Goal: Task Accomplishment & Management: Manage account settings

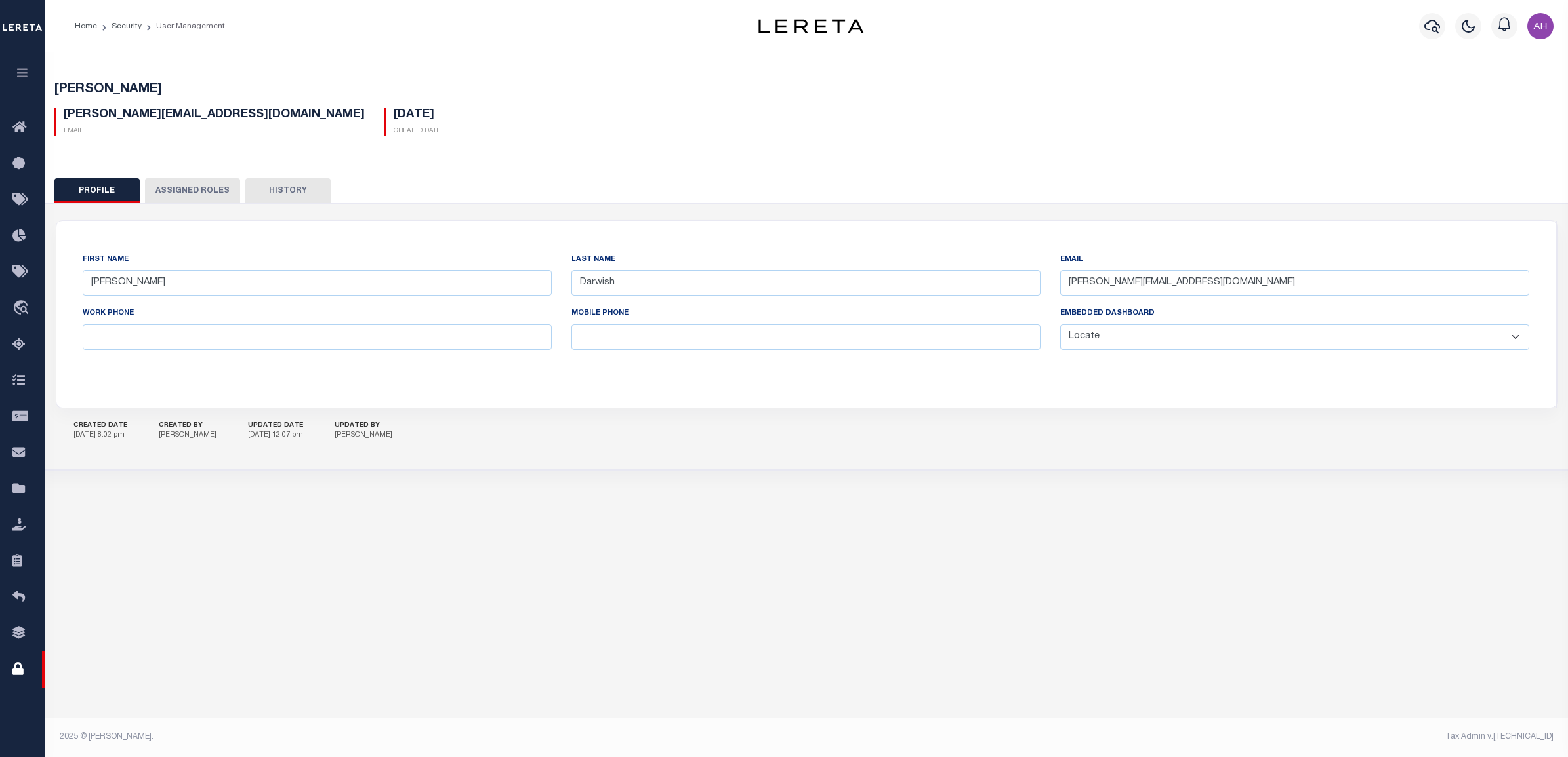
select select "LOC"
click at [24, 120] on icon at bounding box center [23, 128] width 21 height 16
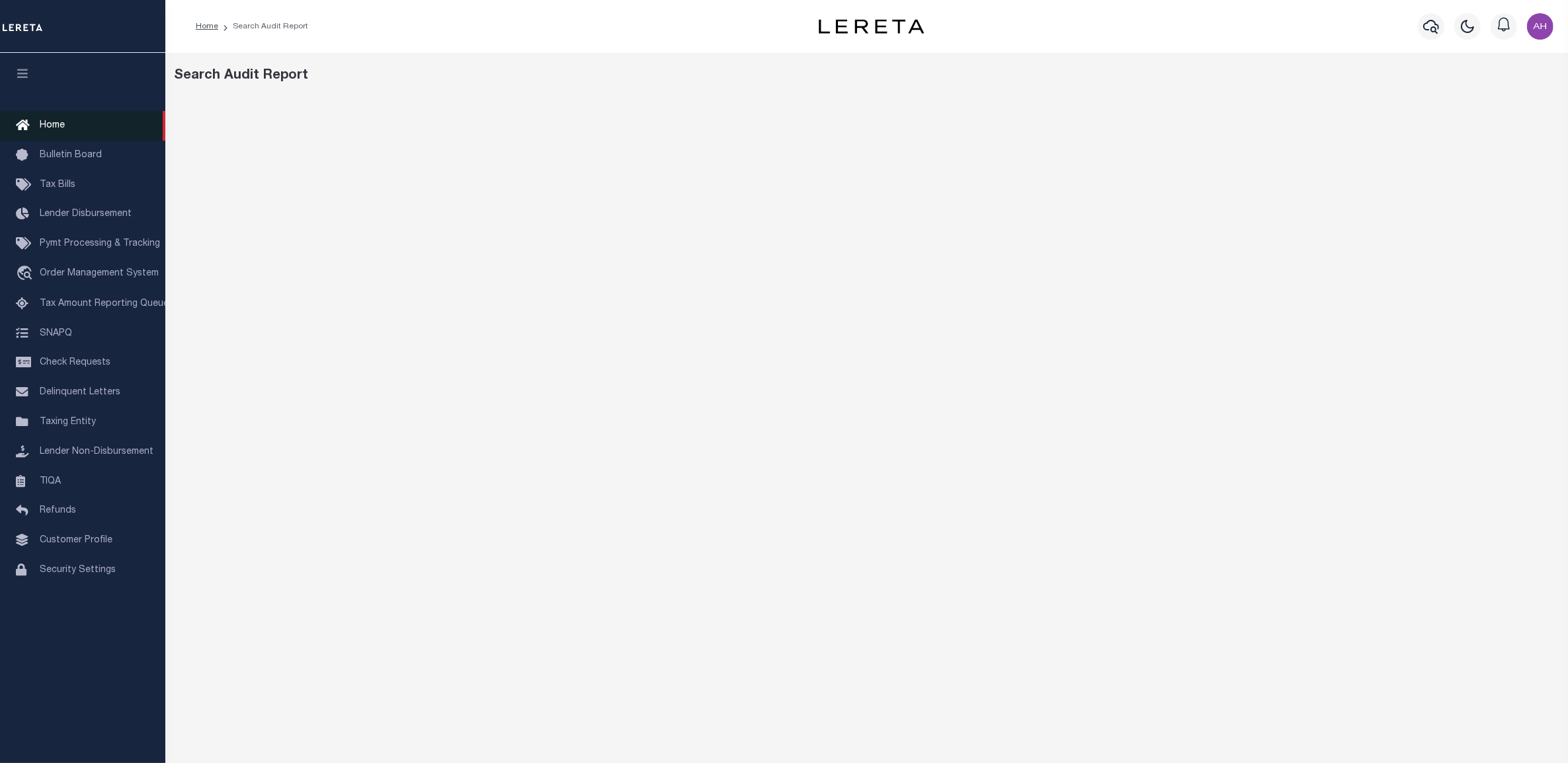
click at [94, 126] on link "Home" at bounding box center [82, 125] width 166 height 30
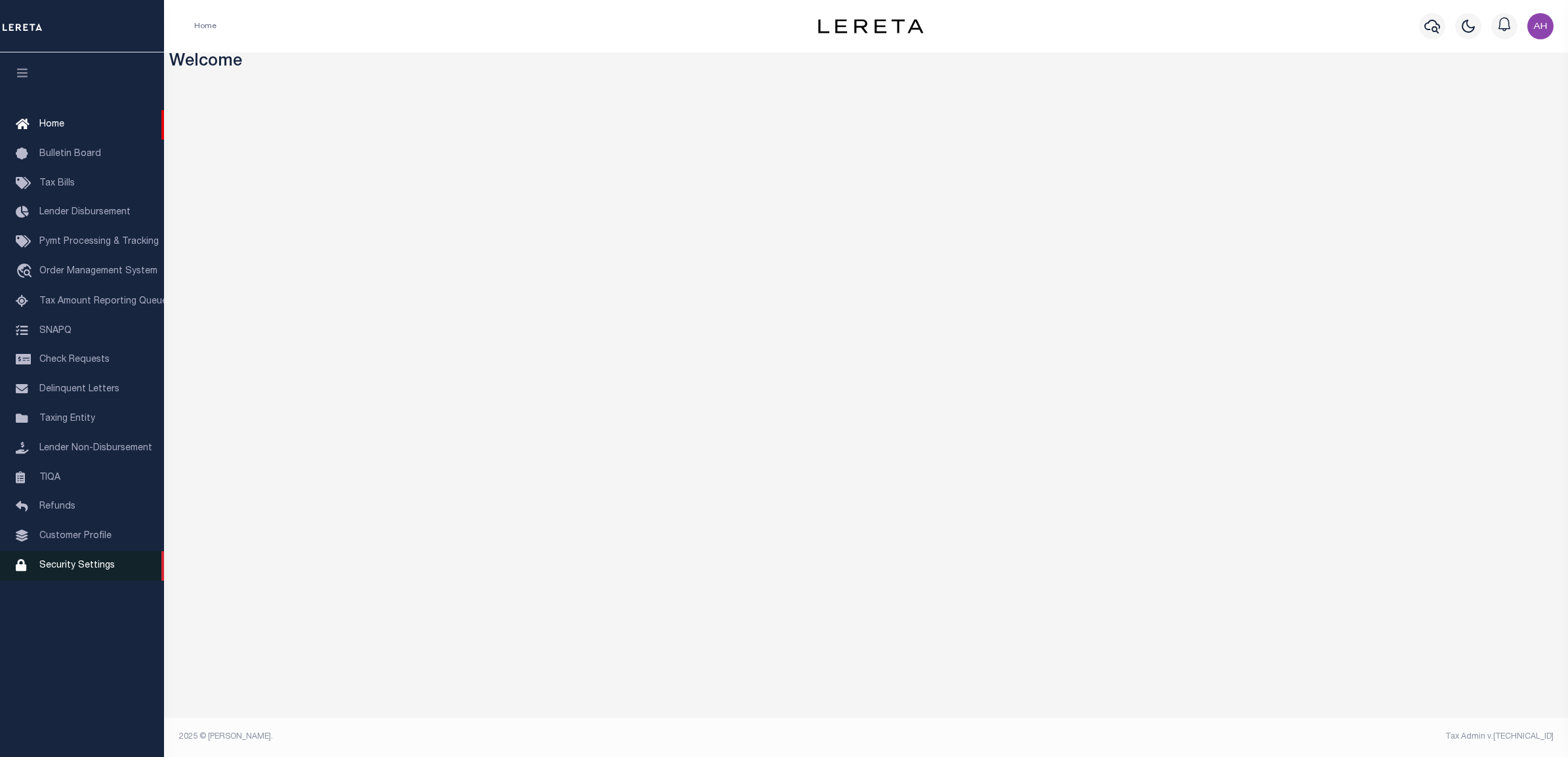
click at [79, 569] on span "Security Settings" at bounding box center [76, 565] width 75 height 9
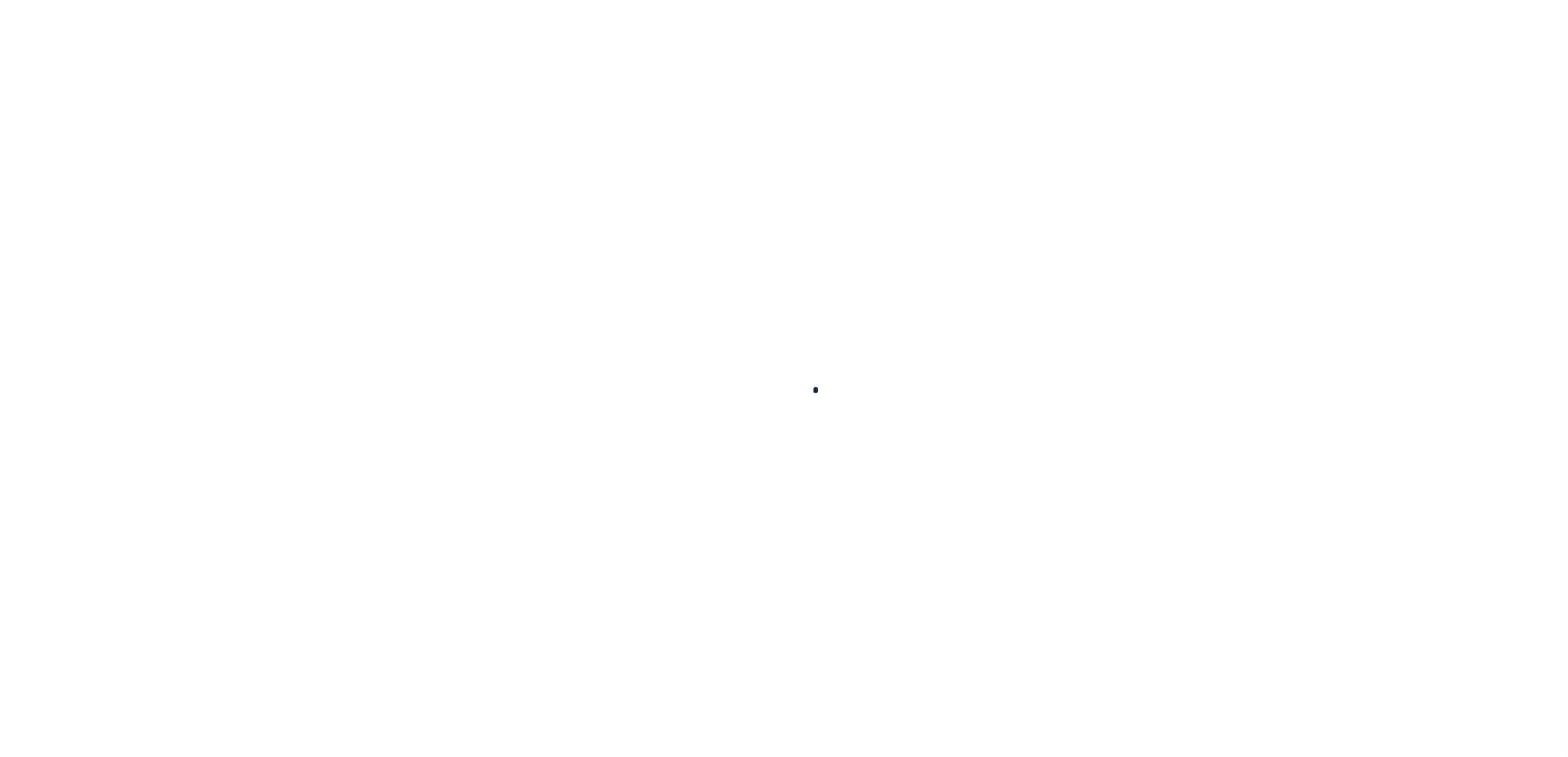
select select "100"
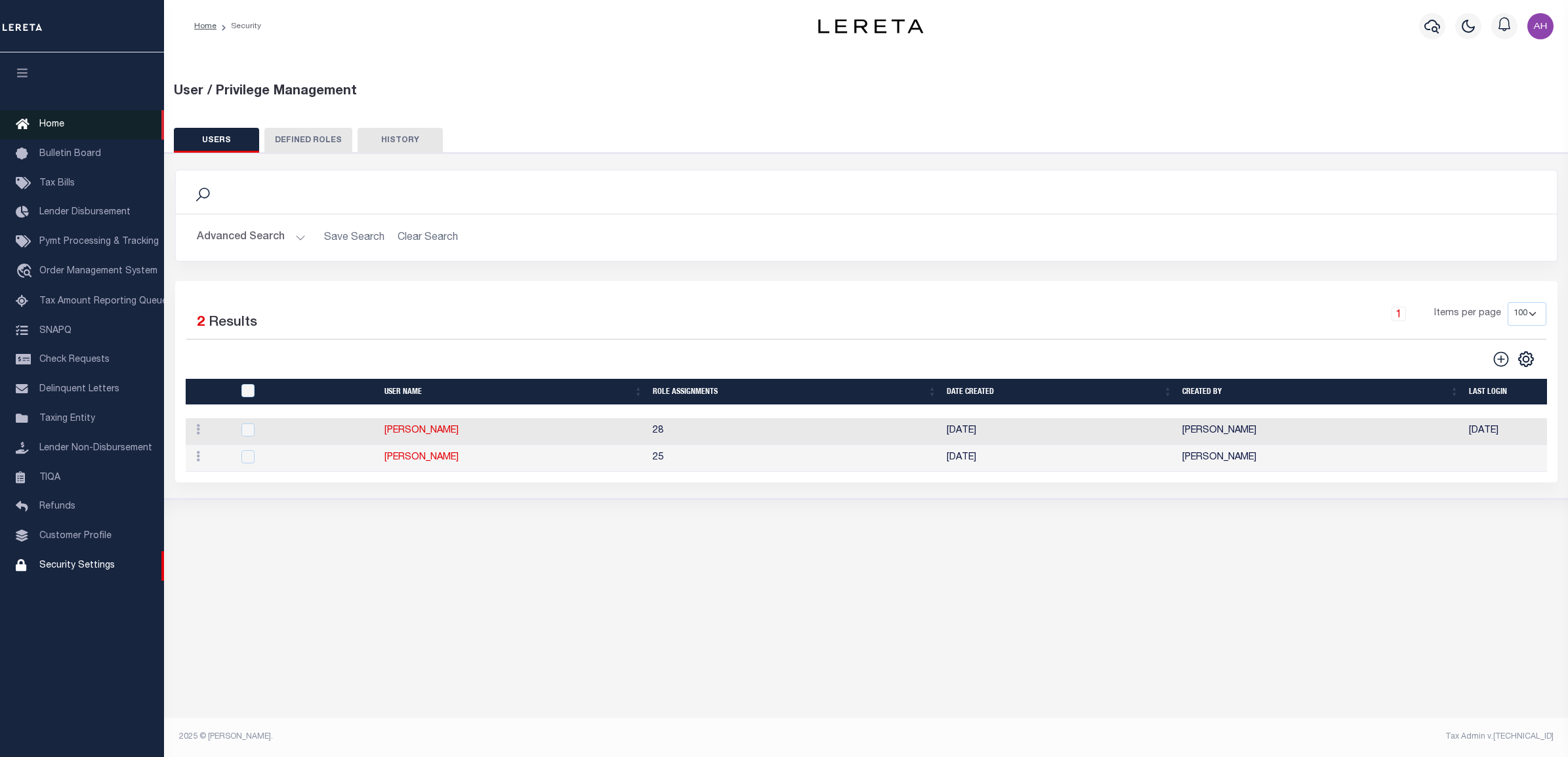
click at [61, 128] on span "Home" at bounding box center [51, 124] width 25 height 9
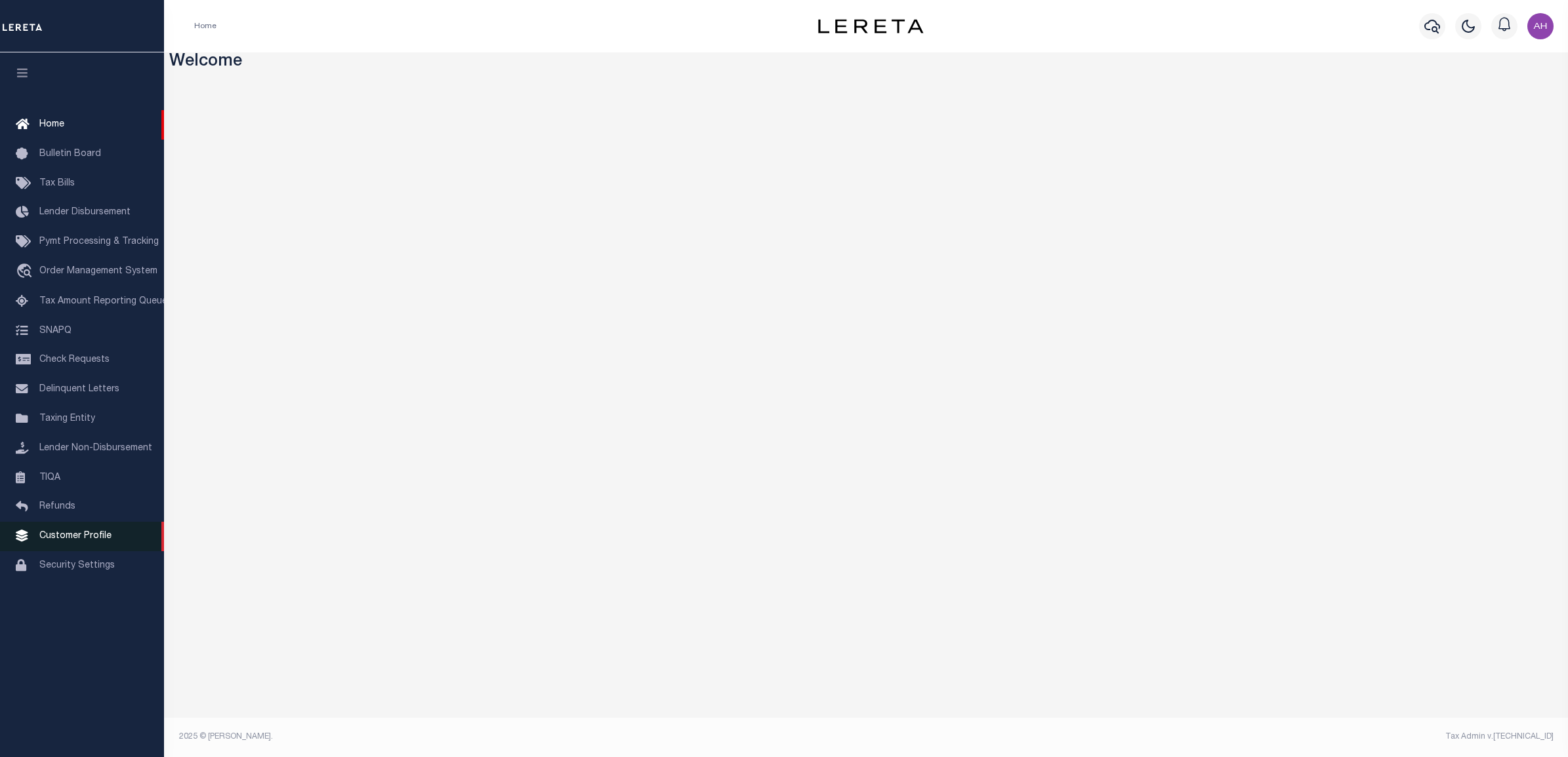
click at [89, 536] on link "Customer Profile" at bounding box center [82, 536] width 164 height 29
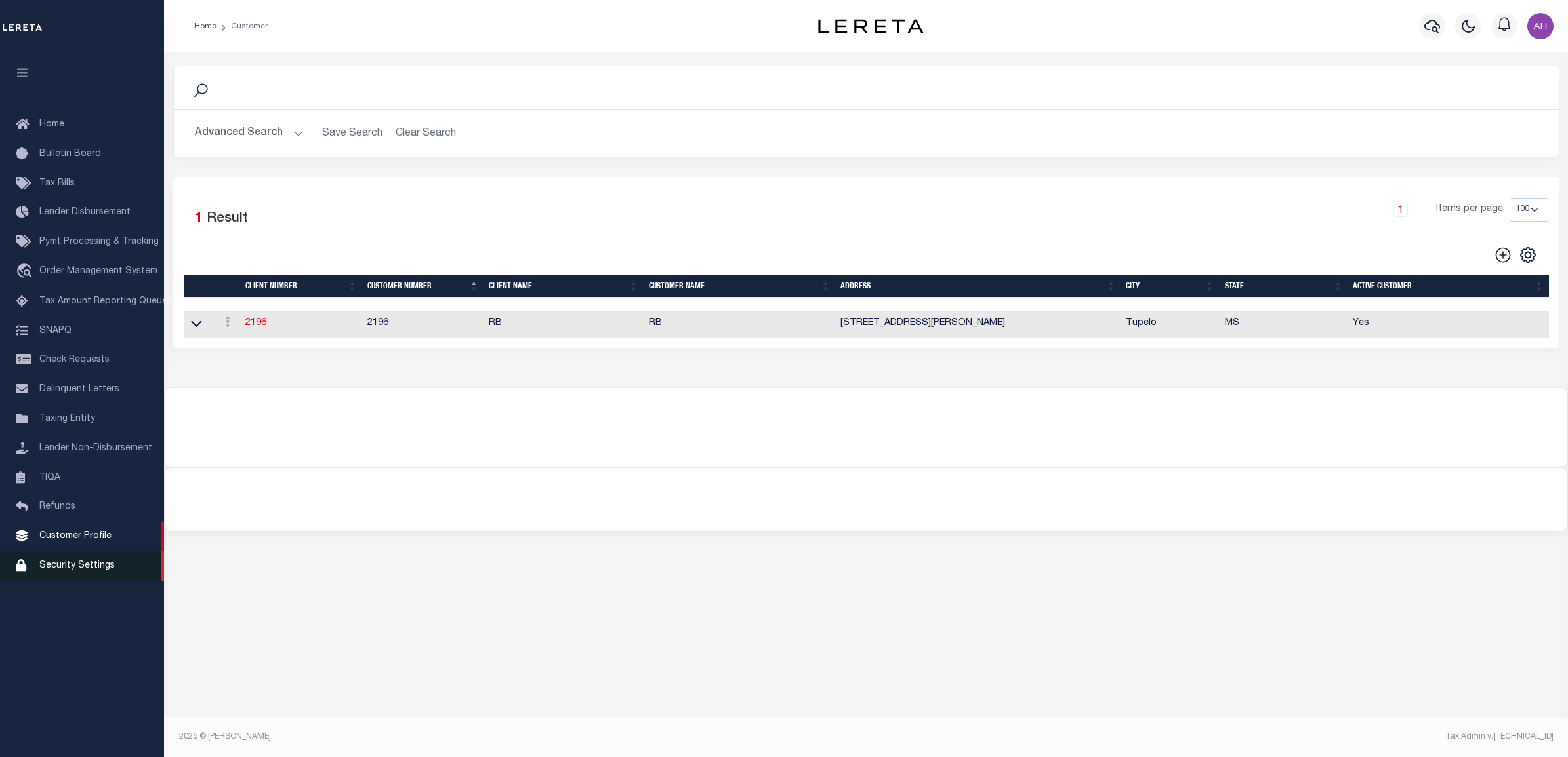
click at [81, 569] on span "Security Settings" at bounding box center [76, 565] width 75 height 9
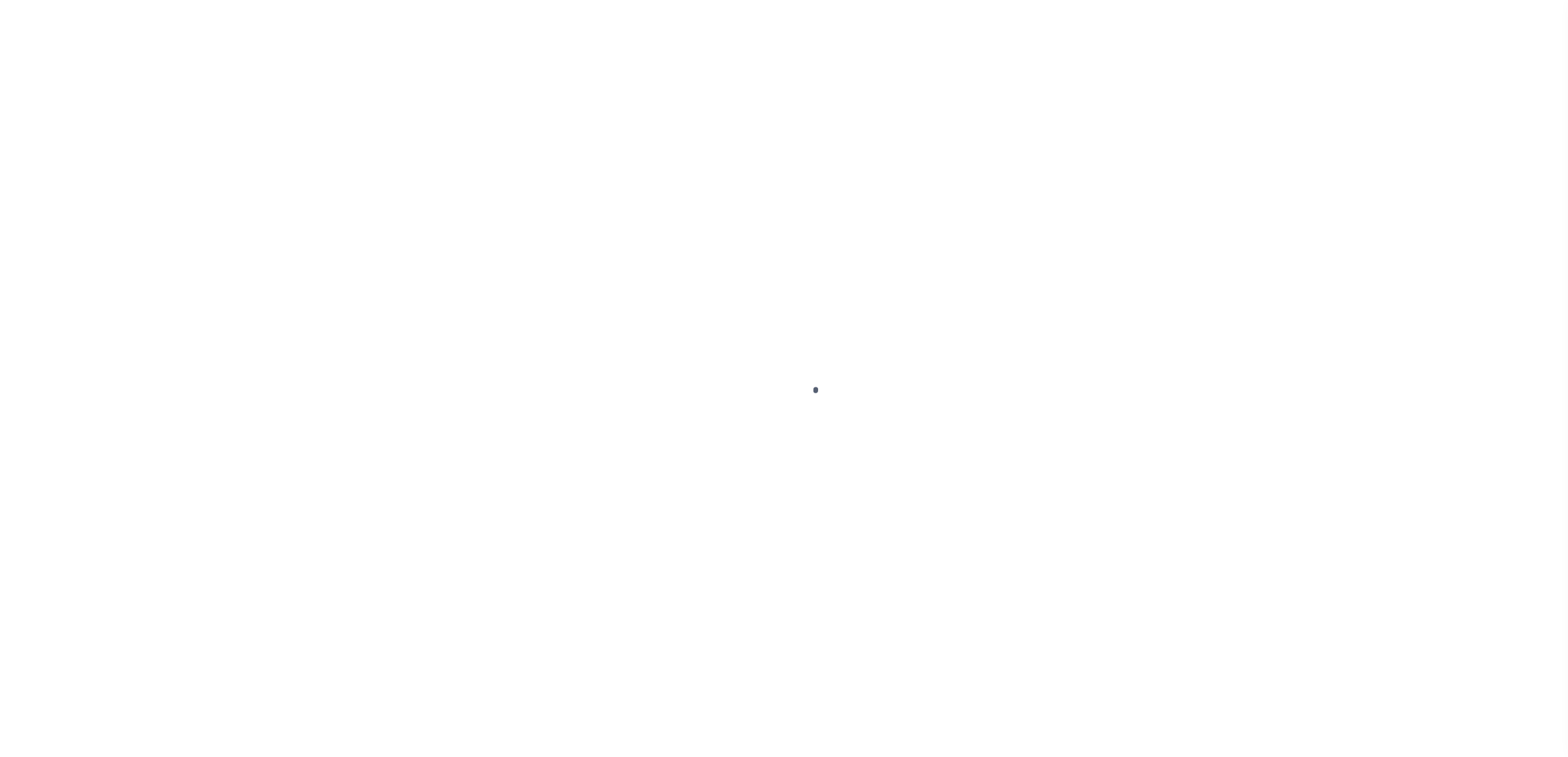
select select "100"
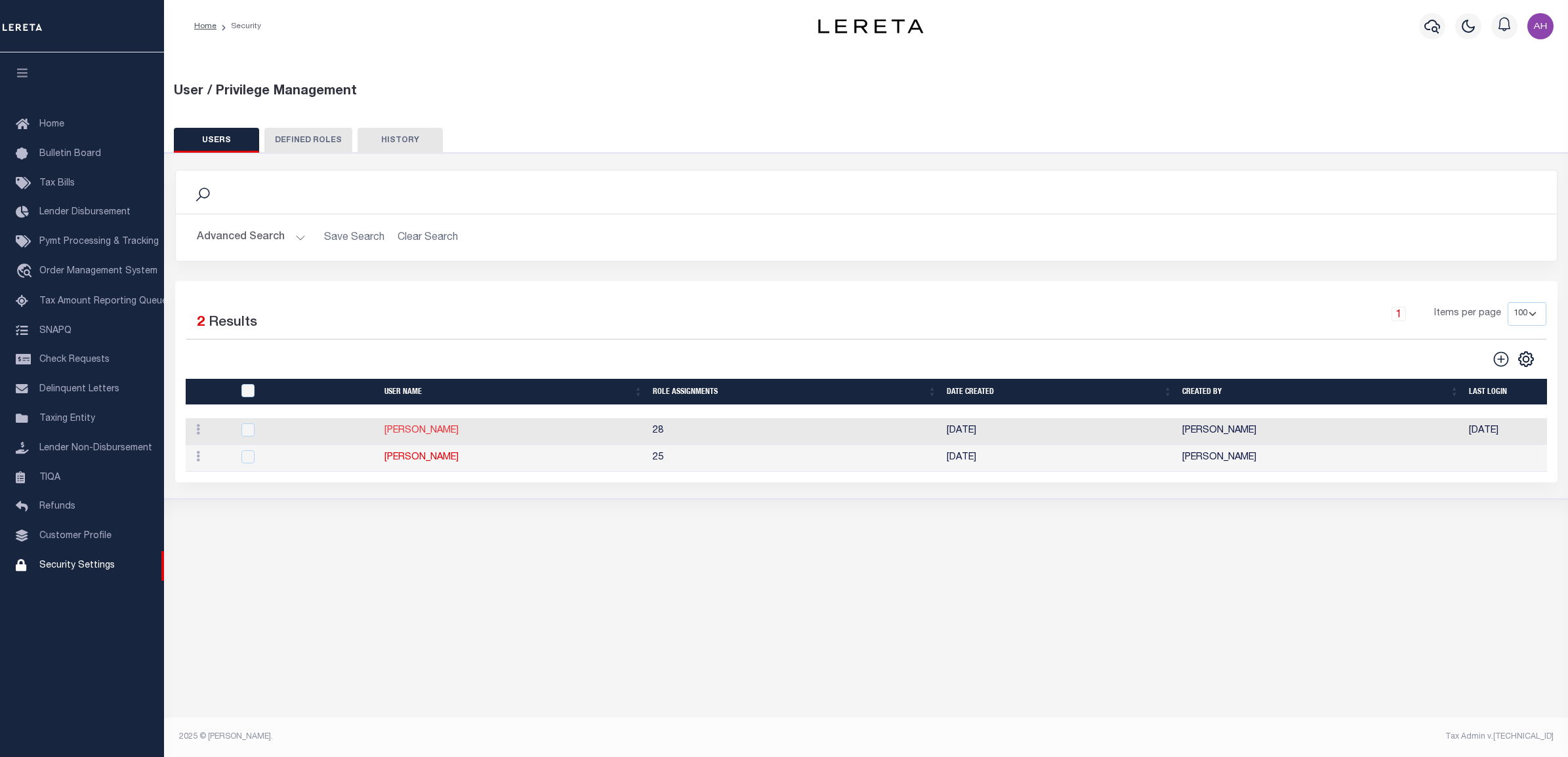
click at [443, 433] on link "[PERSON_NAME]" at bounding box center [421, 430] width 74 height 9
type input "Ahmad"
type input "Darwish"
type input "Ahmad.Darwish@accumatch.com"
select select "LOC"
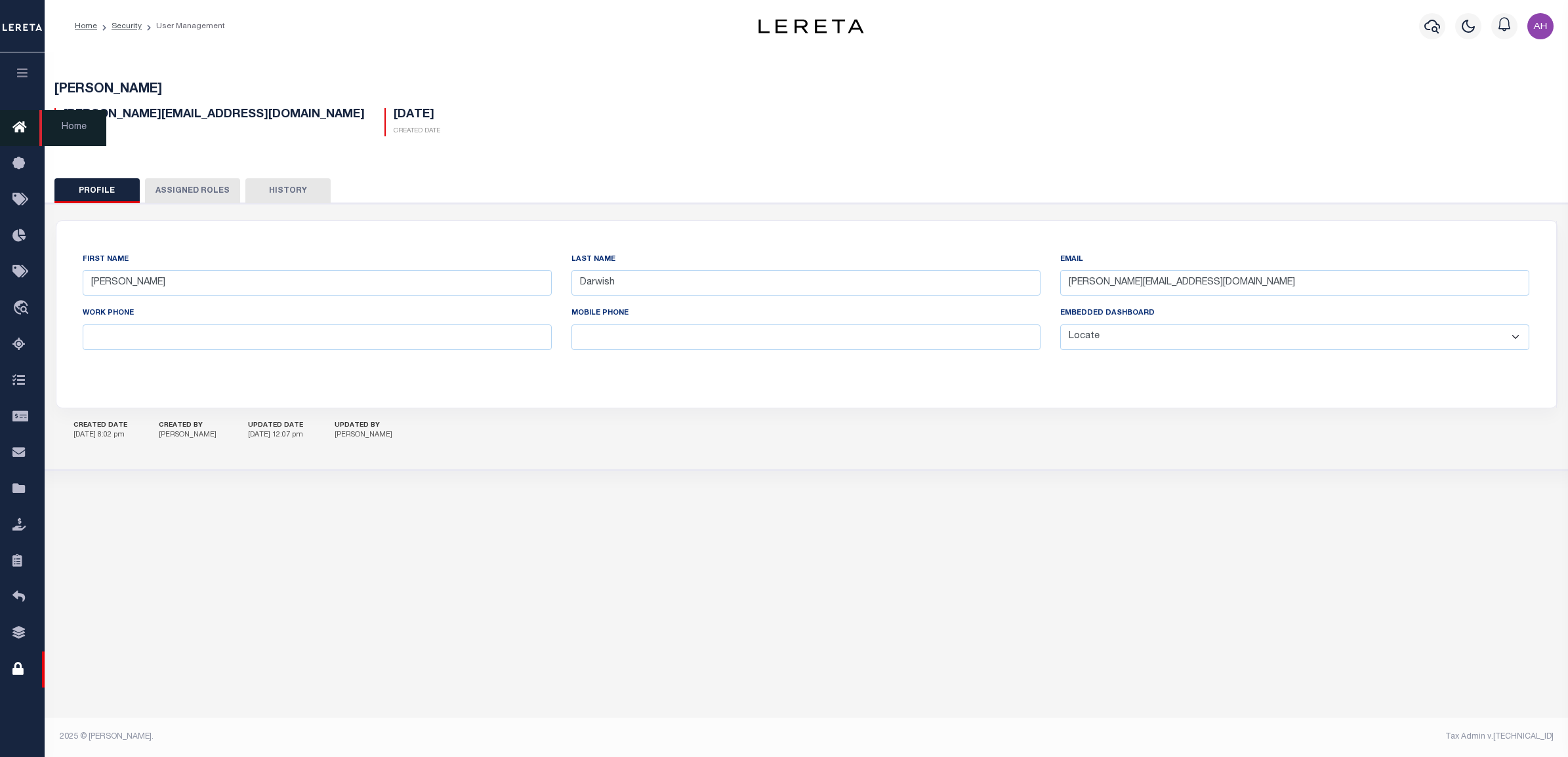
click at [20, 133] on icon at bounding box center [23, 128] width 21 height 16
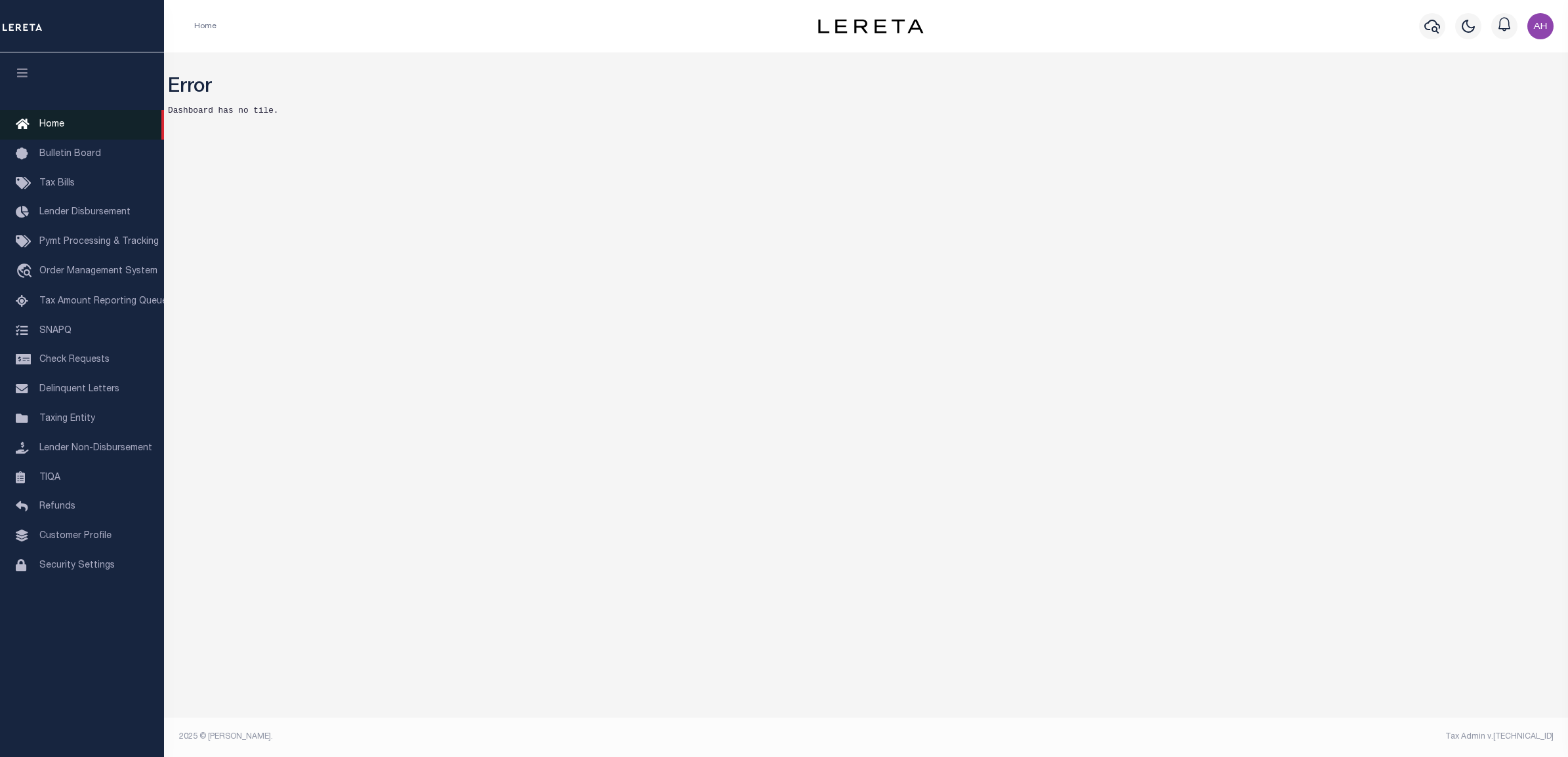
click at [85, 114] on link "Home" at bounding box center [82, 124] width 164 height 29
